Goal: Find specific page/section: Find specific page/section

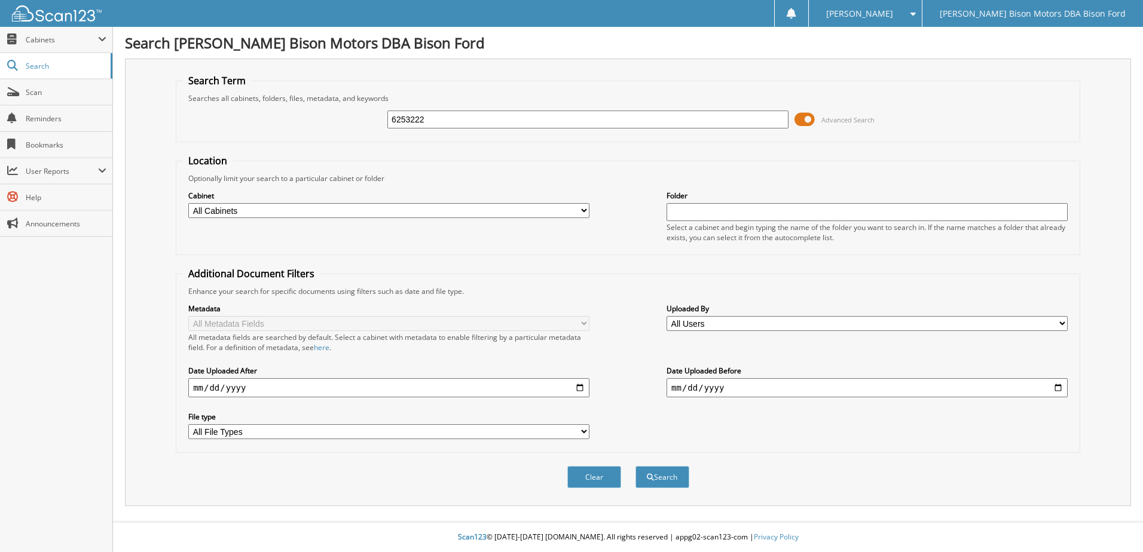
type input "6253222"
click at [635, 466] on button "Search" at bounding box center [662, 477] width 54 height 22
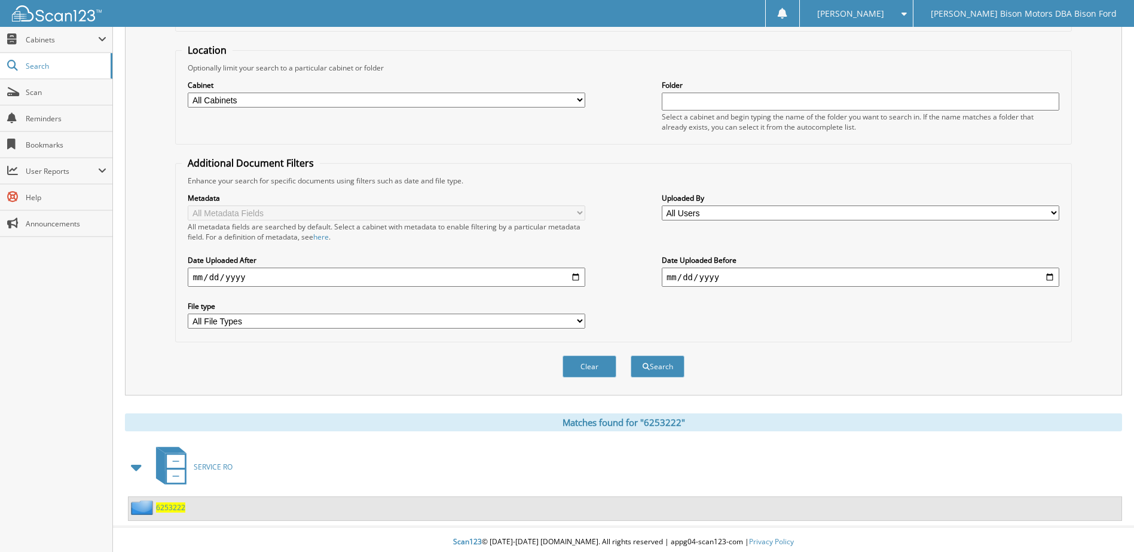
scroll to position [116, 0]
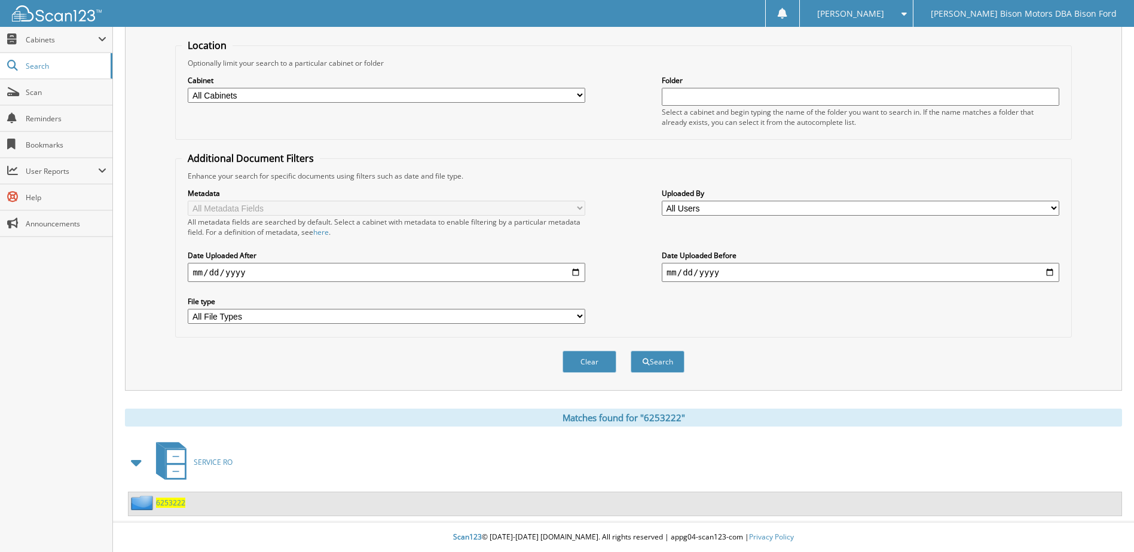
click at [176, 504] on span "6253222" at bounding box center [170, 503] width 29 height 10
